Goal: Information Seeking & Learning: Check status

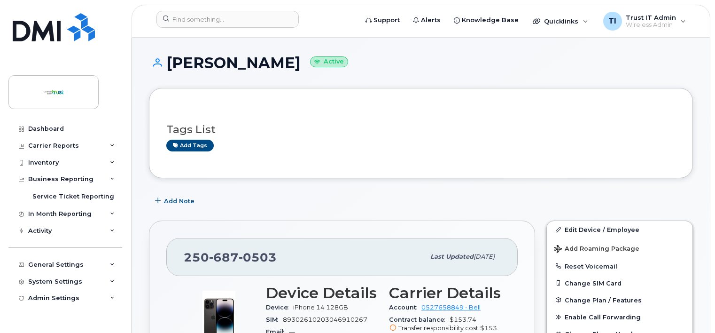
scroll to position [846, 0]
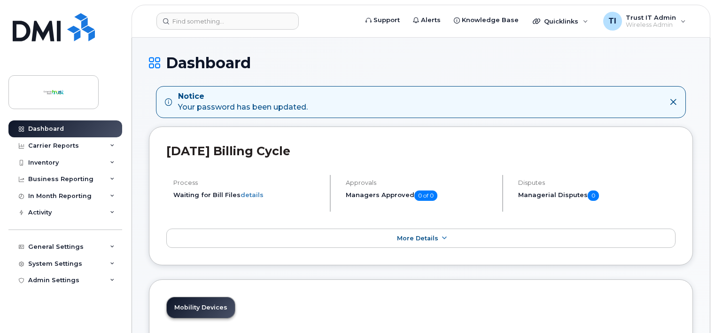
scroll to position [1034, 0]
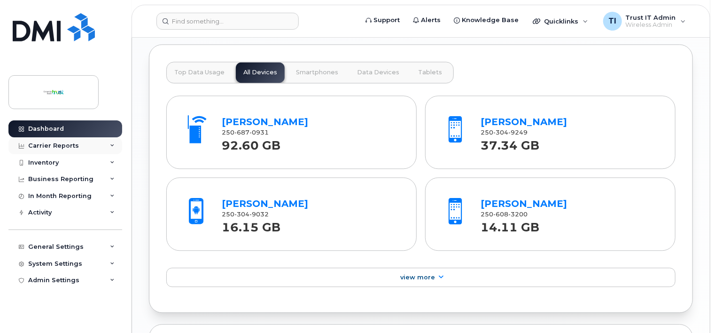
click at [63, 150] on div "Carrier Reports" at bounding box center [65, 145] width 114 height 17
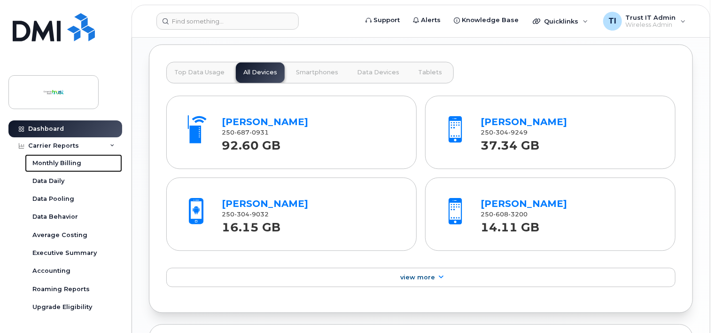
drag, startPoint x: 63, startPoint y: 160, endPoint x: 261, endPoint y: 137, distance: 199.7
click at [63, 160] on div "Monthly Billing" at bounding box center [56, 163] width 49 height 8
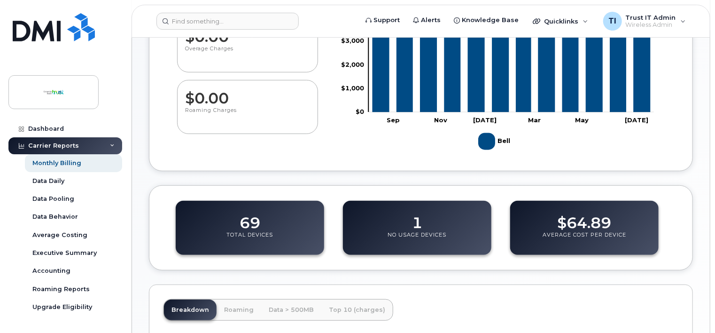
scroll to position [235, 0]
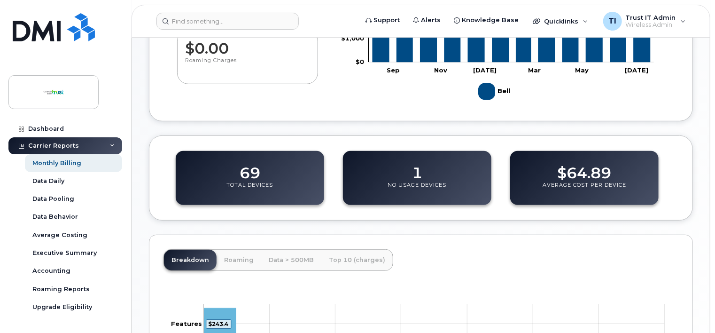
click at [431, 167] on div "1 No Usage Devices" at bounding box center [417, 178] width 149 height 54
click at [418, 181] on dd "1" at bounding box center [417, 168] width 10 height 26
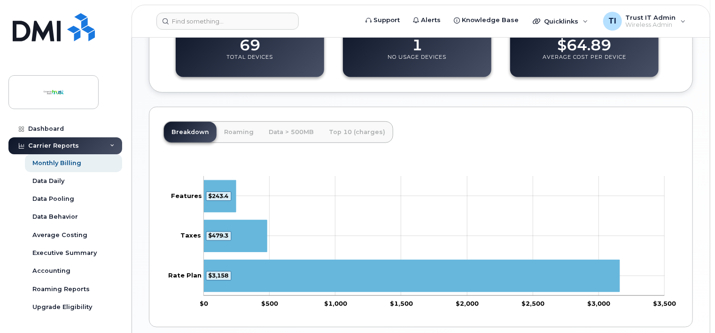
scroll to position [403, 0]
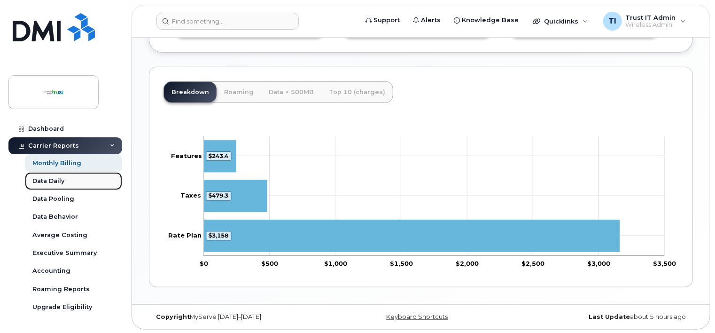
click at [58, 180] on div "Data Daily" at bounding box center [48, 181] width 32 height 8
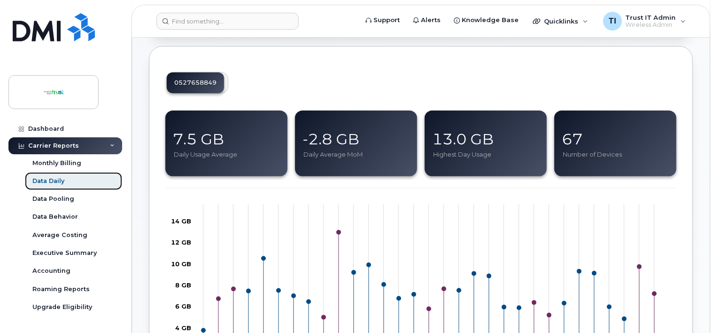
scroll to position [141, 0]
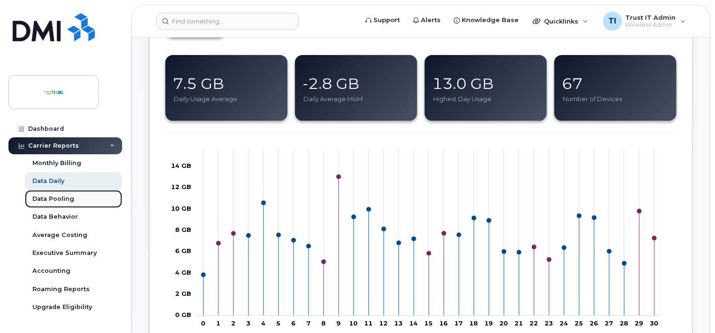
click at [64, 201] on div "Data Pooling" at bounding box center [53, 199] width 42 height 8
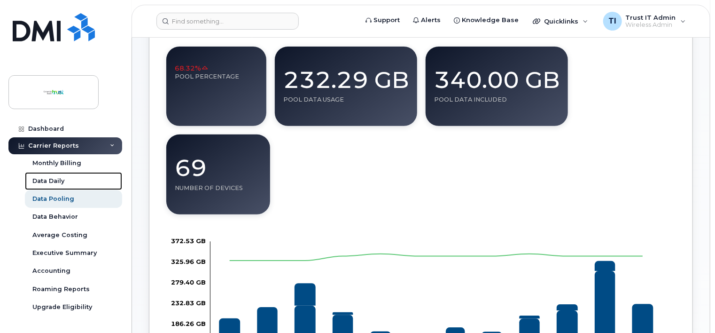
scroll to position [282, 0]
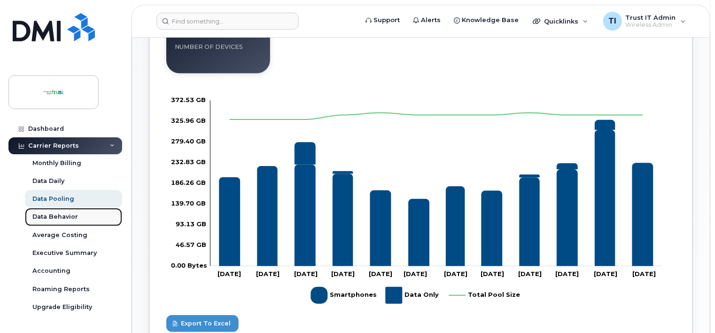
click at [64, 219] on div "Data Behavior" at bounding box center [55, 216] width 46 height 8
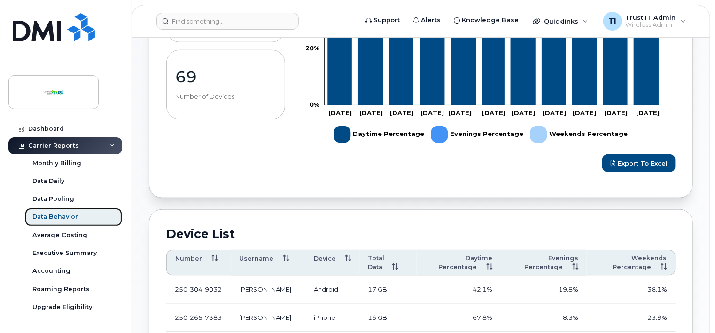
scroll to position [470, 0]
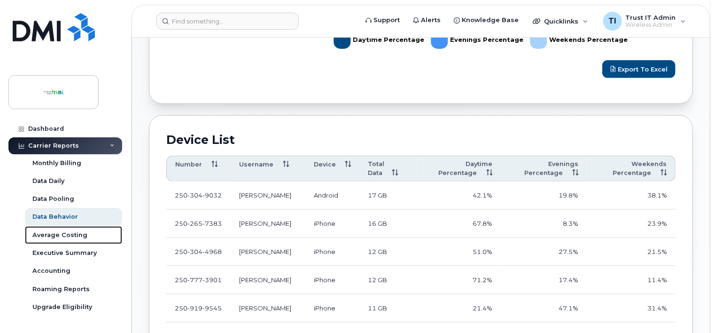
drag, startPoint x: 71, startPoint y: 231, endPoint x: 214, endPoint y: 181, distance: 151.7
click at [71, 231] on div "Average Costing" at bounding box center [59, 235] width 55 height 8
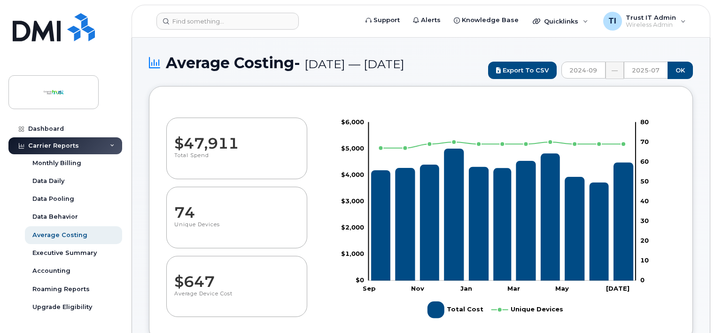
select select "100"
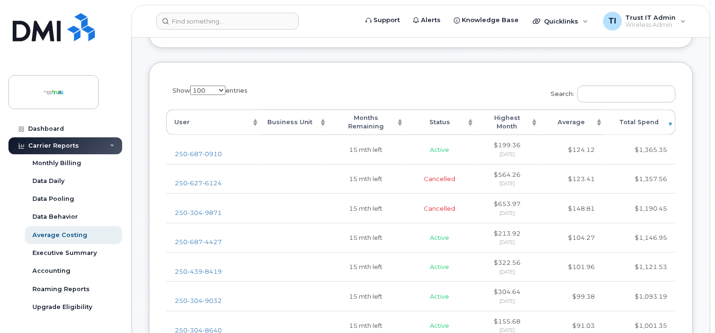
scroll to position [329, 0]
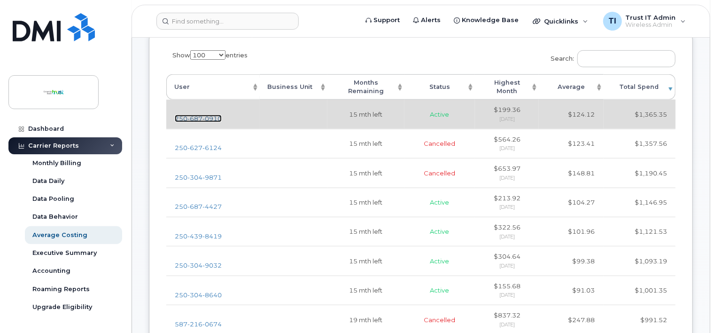
click at [207, 122] on span "0910" at bounding box center [212, 119] width 19 height 8
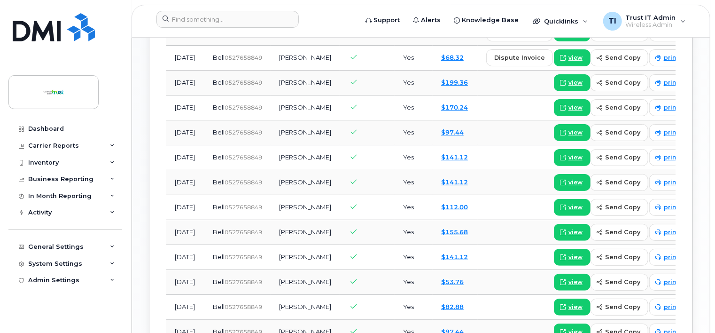
scroll to position [846, 0]
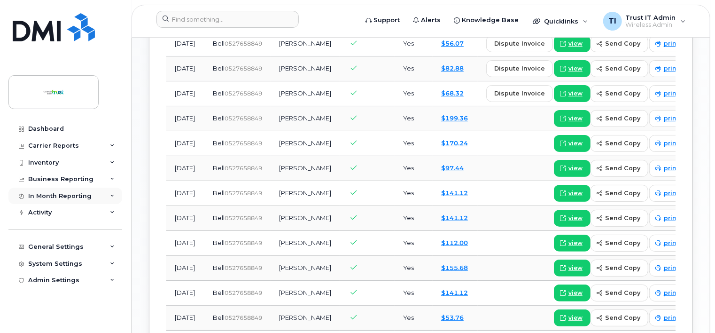
click at [56, 190] on div "In Month Reporting" at bounding box center [65, 196] width 114 height 17
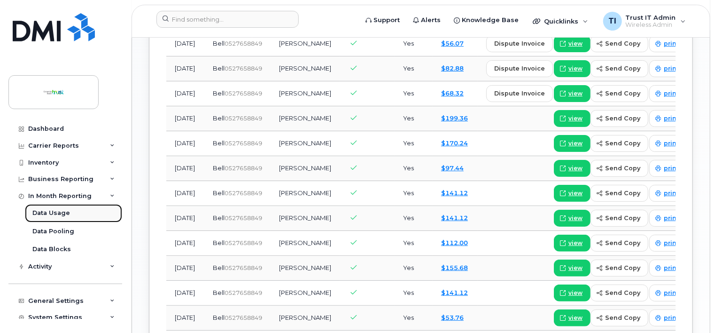
click at [53, 219] on link "Data Usage" at bounding box center [73, 213] width 97 height 18
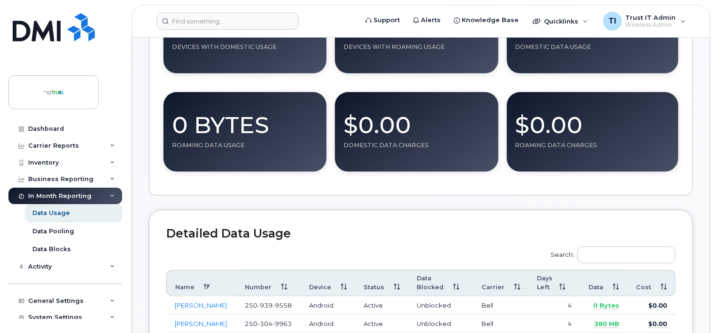
scroll to position [282, 0]
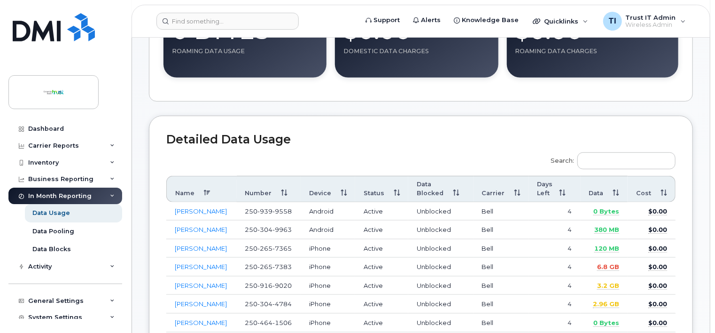
click at [594, 191] on th "Data" at bounding box center [604, 189] width 47 height 26
